Goal: Information Seeking & Learning: Find specific fact

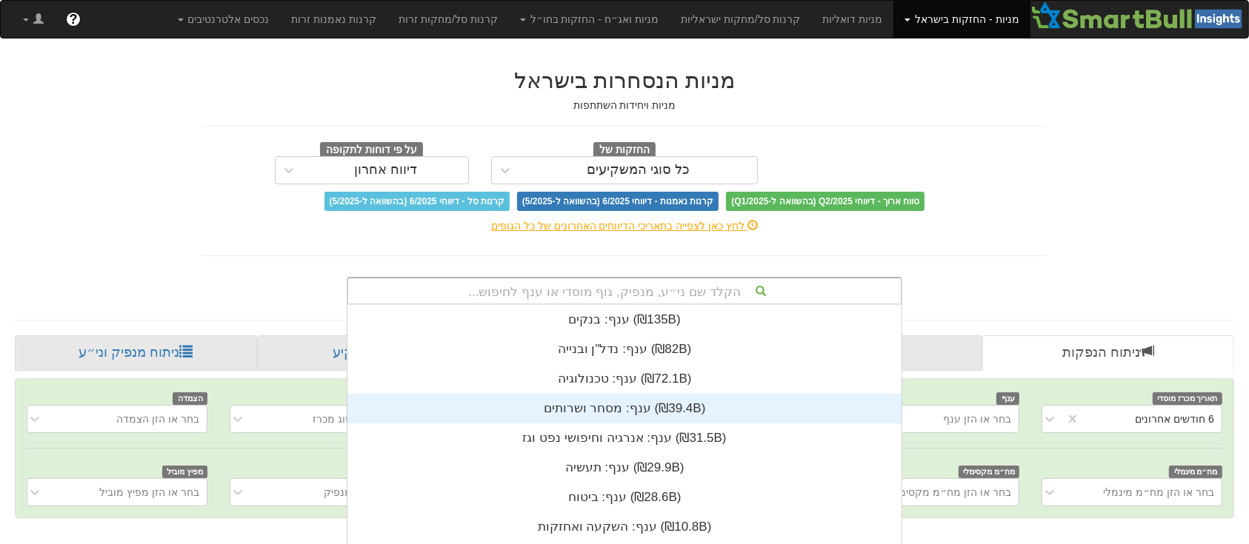
scroll to position [130, 0]
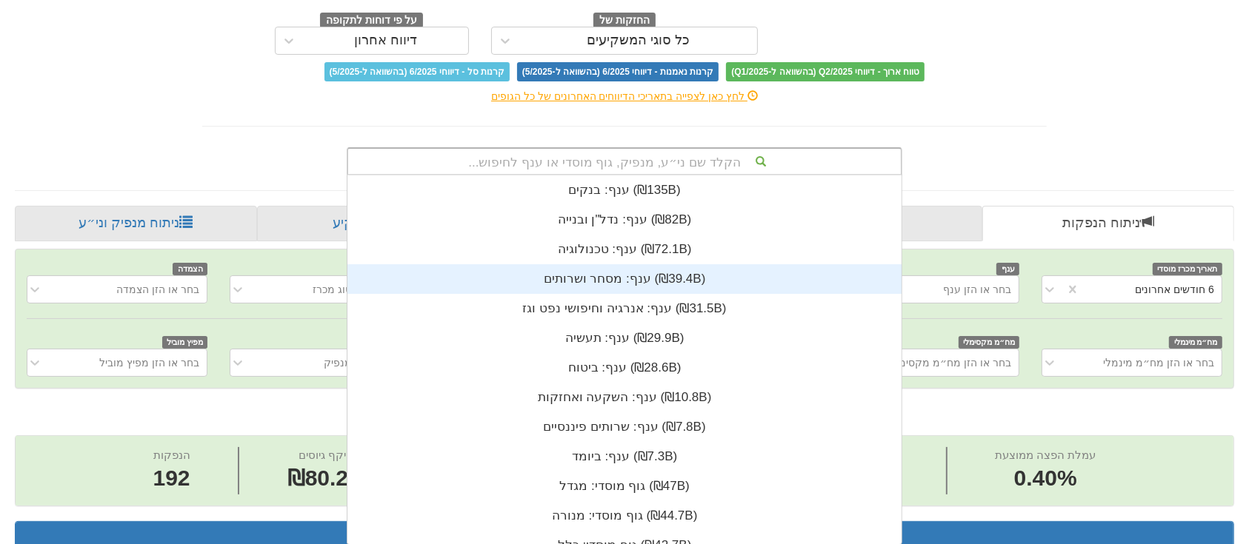
click at [578, 176] on div "הקלד שם ני״ע, מנפיק, גוף מוסדי או ענף לחיפוש... ענף: ‏בנקים ‎(₪135B)‎ ענף: ‏נדל…" at bounding box center [624, 161] width 555 height 28
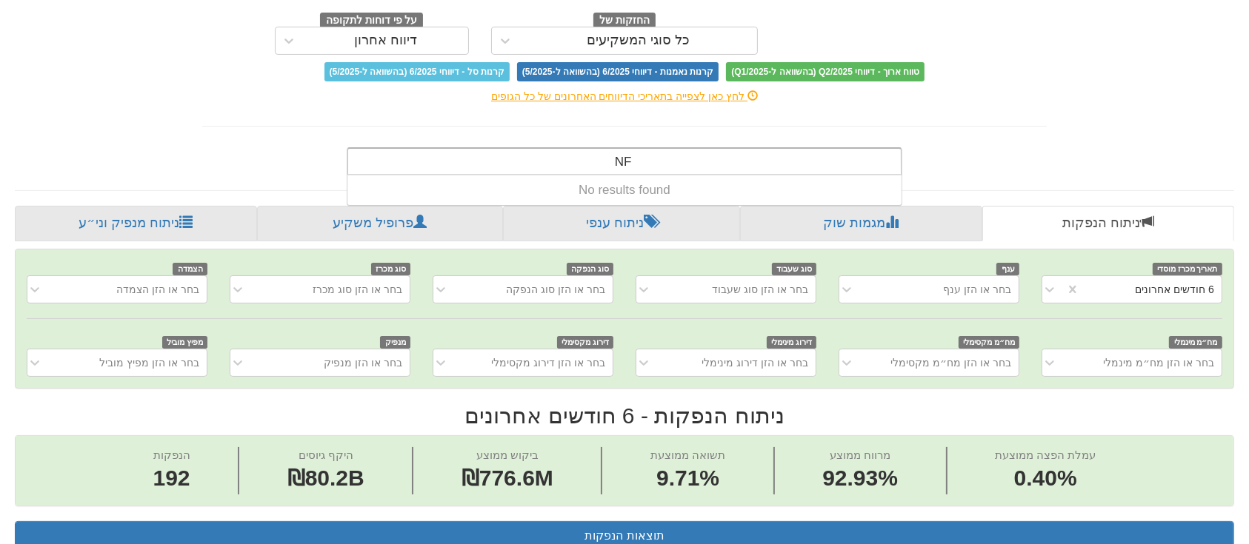
type input "N"
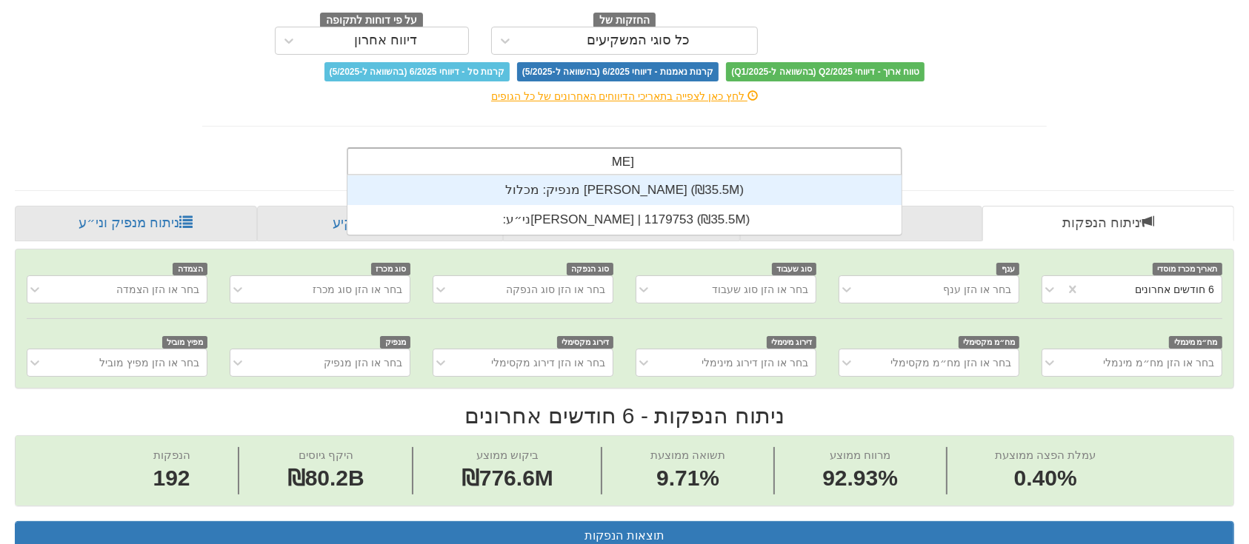
type input "מכלול"
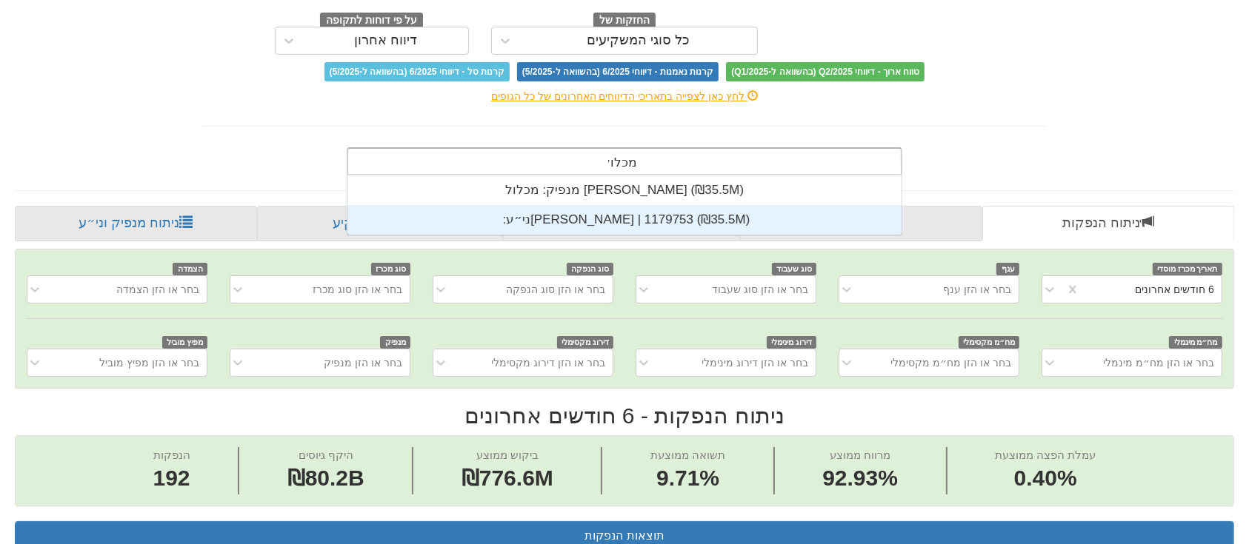
click at [638, 217] on div "ני״ע: ‏[PERSON_NAME] | 1179753 ‎(₪35.5M)‎" at bounding box center [624, 220] width 554 height 30
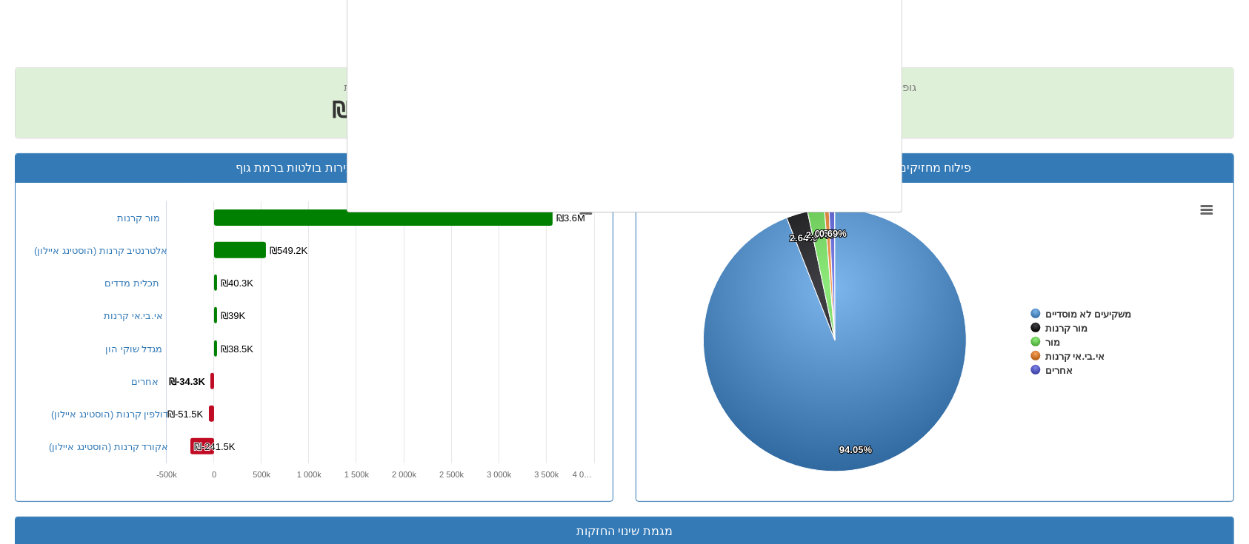
scroll to position [369, 0]
